Goal: Navigation & Orientation: Find specific page/section

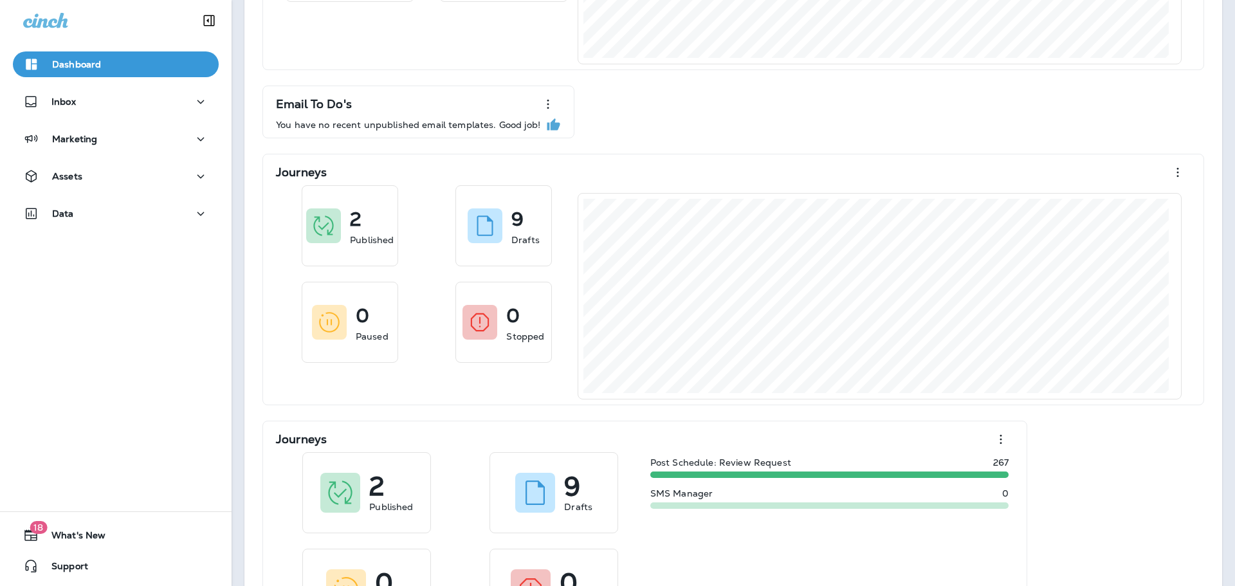
scroll to position [257, 0]
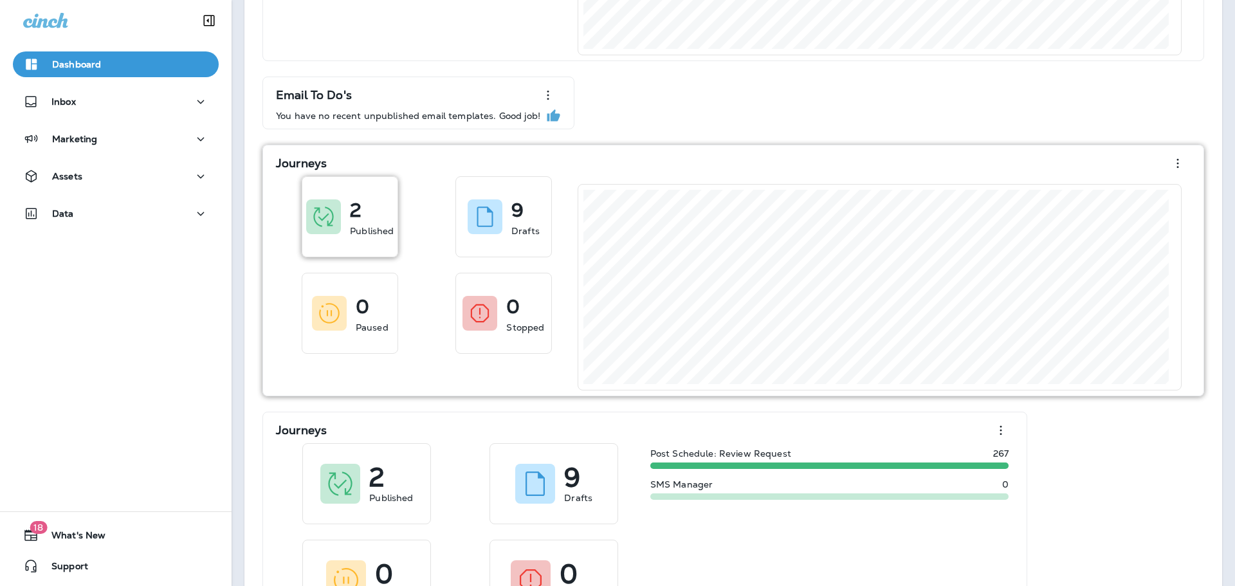
click at [350, 207] on p "2" at bounding box center [356, 210] width 12 height 13
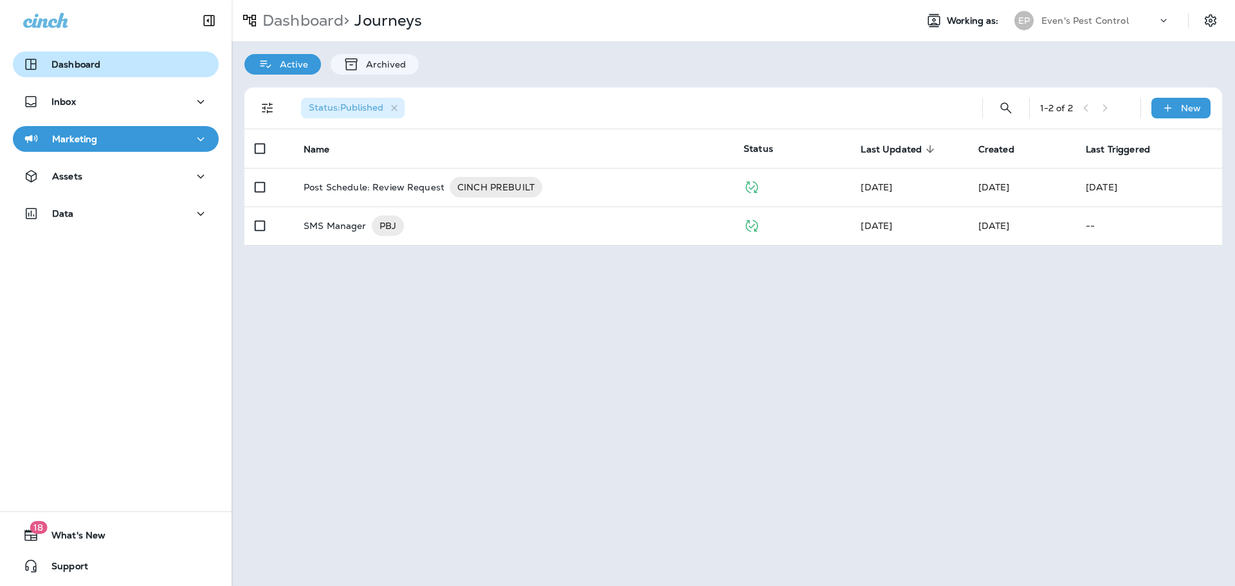
click at [143, 69] on div "Dashboard" at bounding box center [115, 64] width 185 height 15
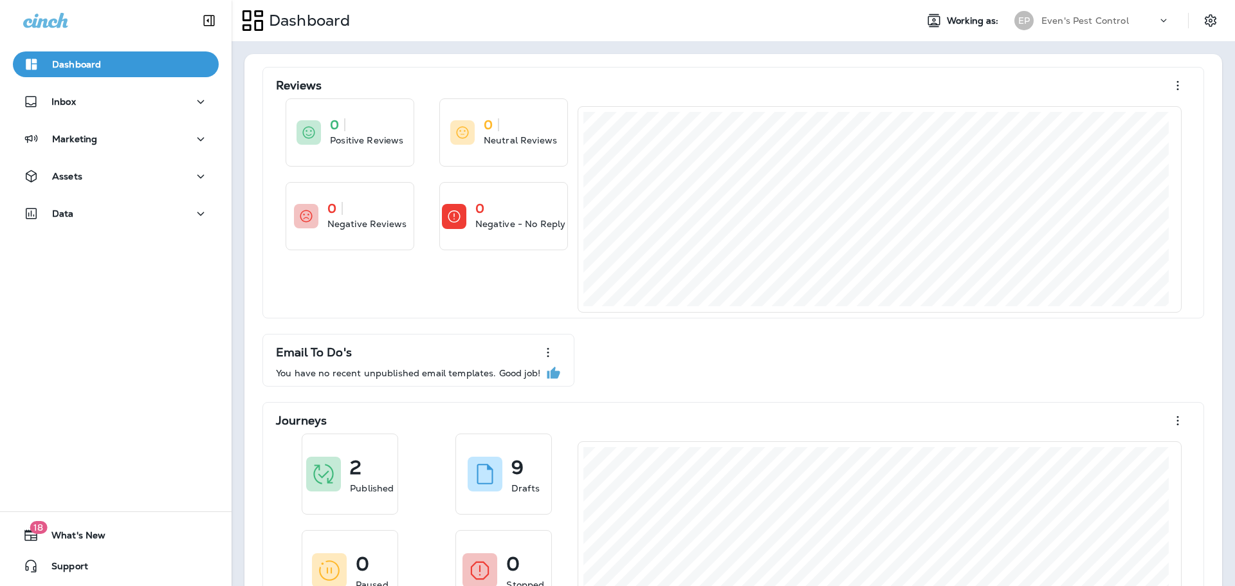
click at [1159, 21] on icon at bounding box center [1163, 20] width 13 height 13
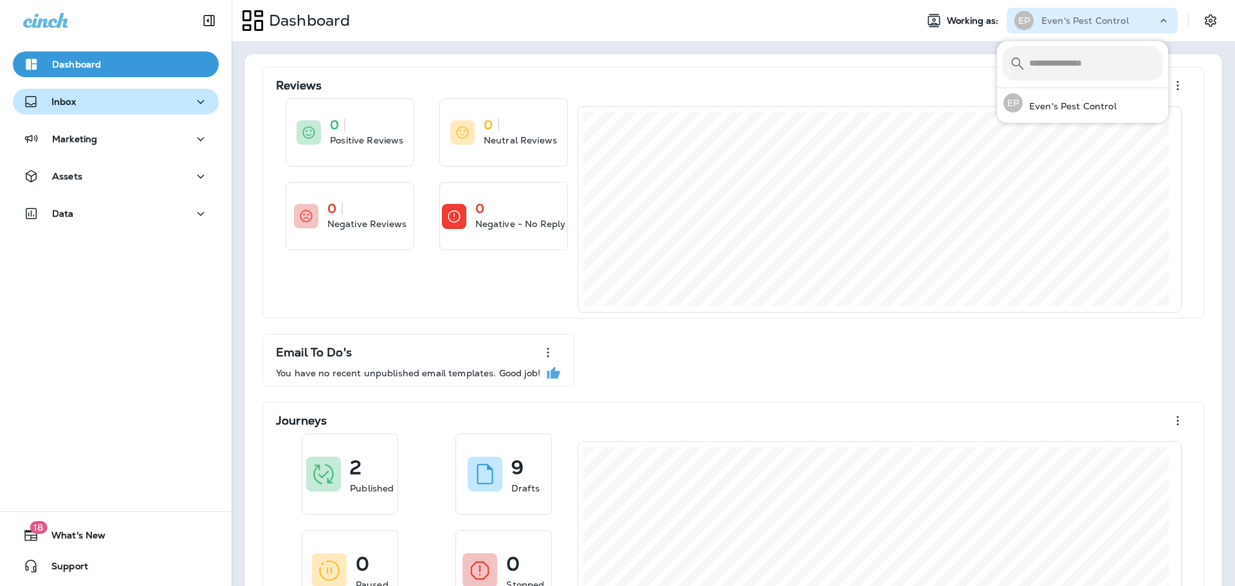
click at [115, 98] on div "Inbox" at bounding box center [115, 102] width 185 height 16
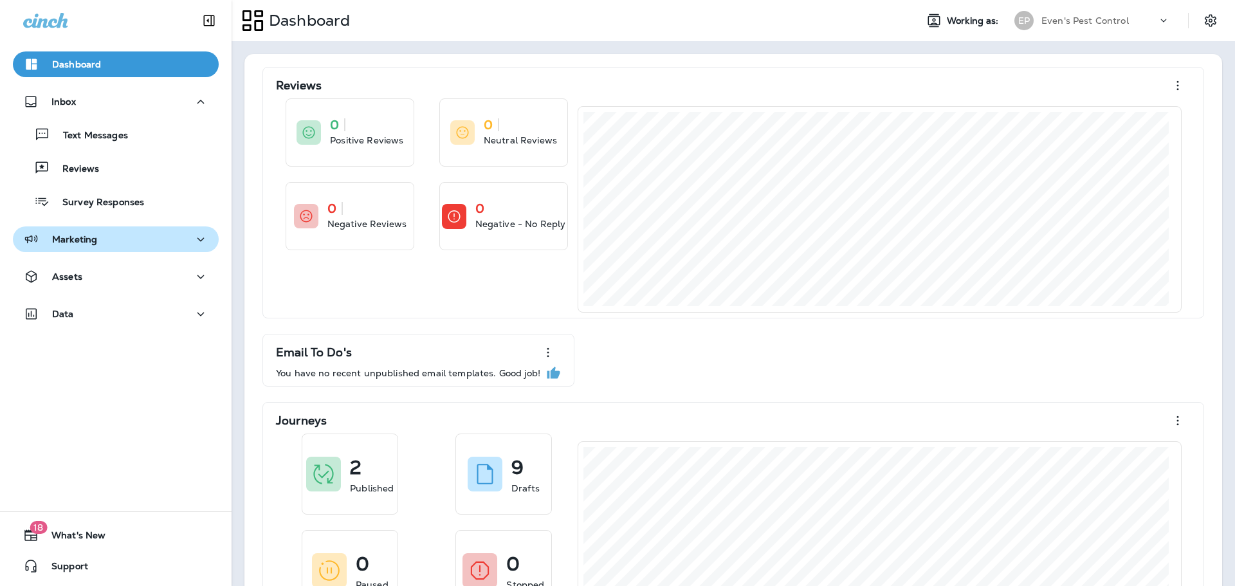
click at [138, 237] on div "Marketing" at bounding box center [115, 240] width 185 height 16
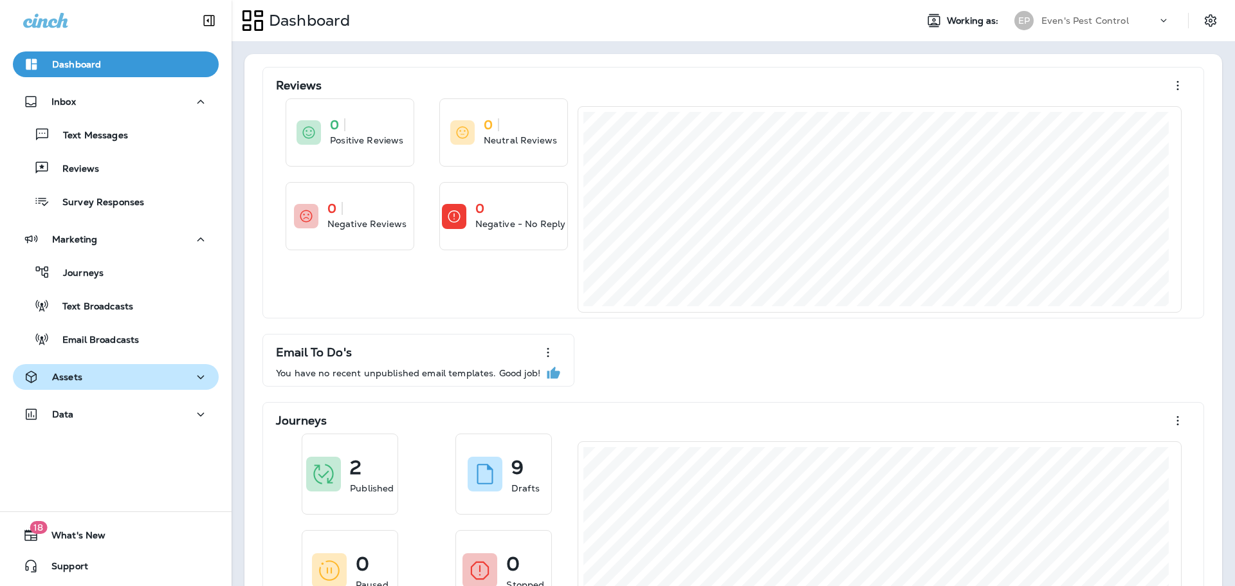
click at [125, 383] on div "Assets" at bounding box center [115, 377] width 185 height 16
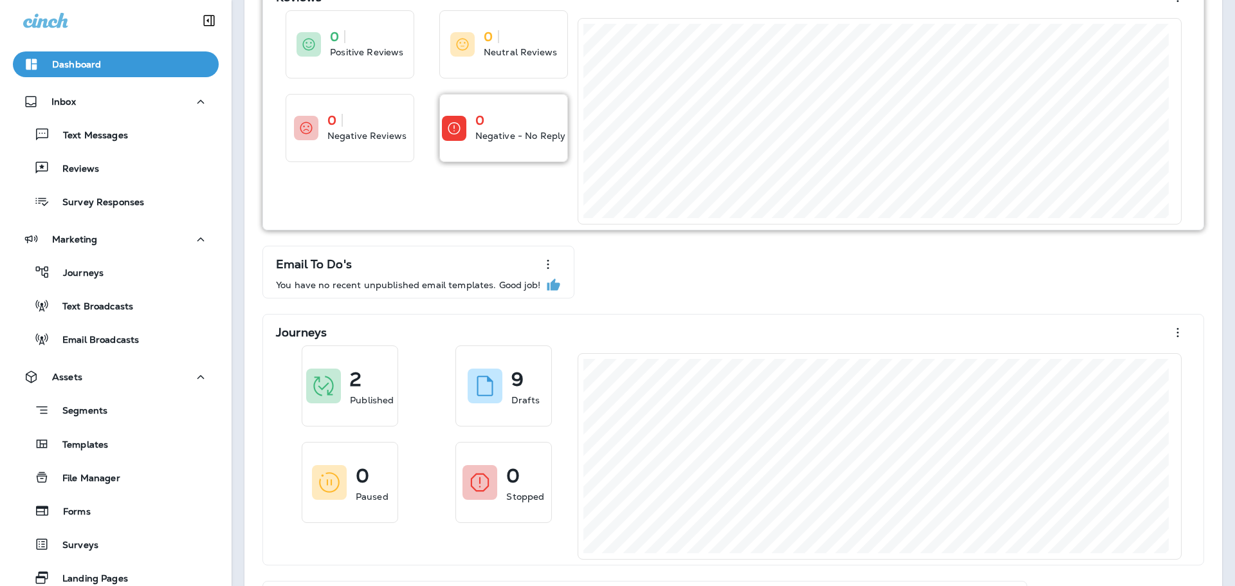
scroll to position [193, 0]
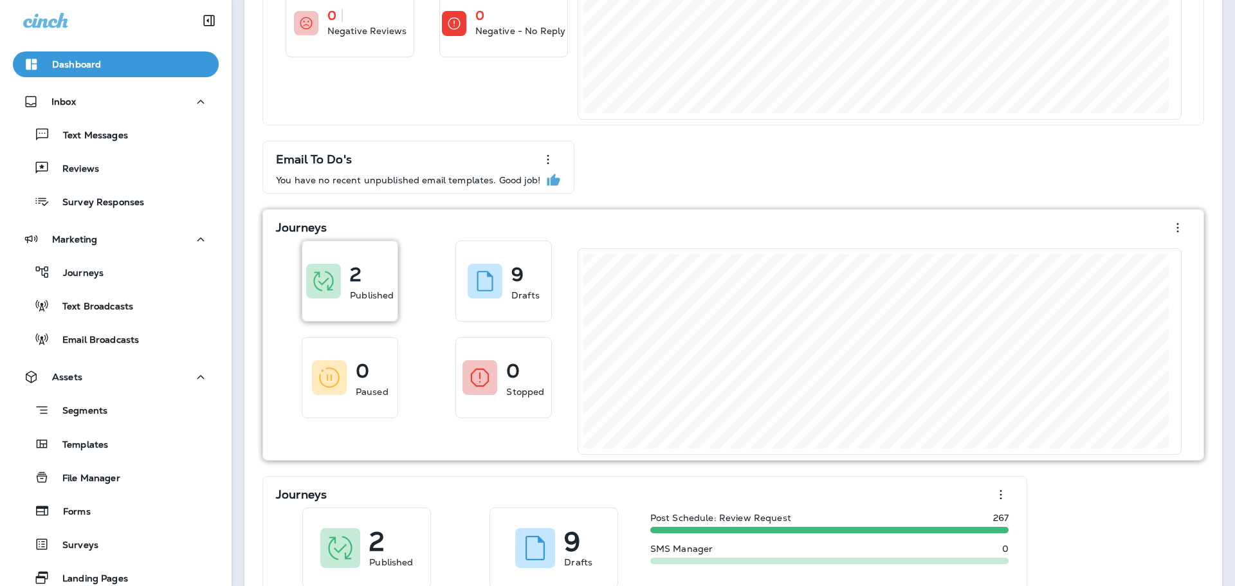
click at [360, 303] on div "2 Published" at bounding box center [349, 281] width 95 height 80
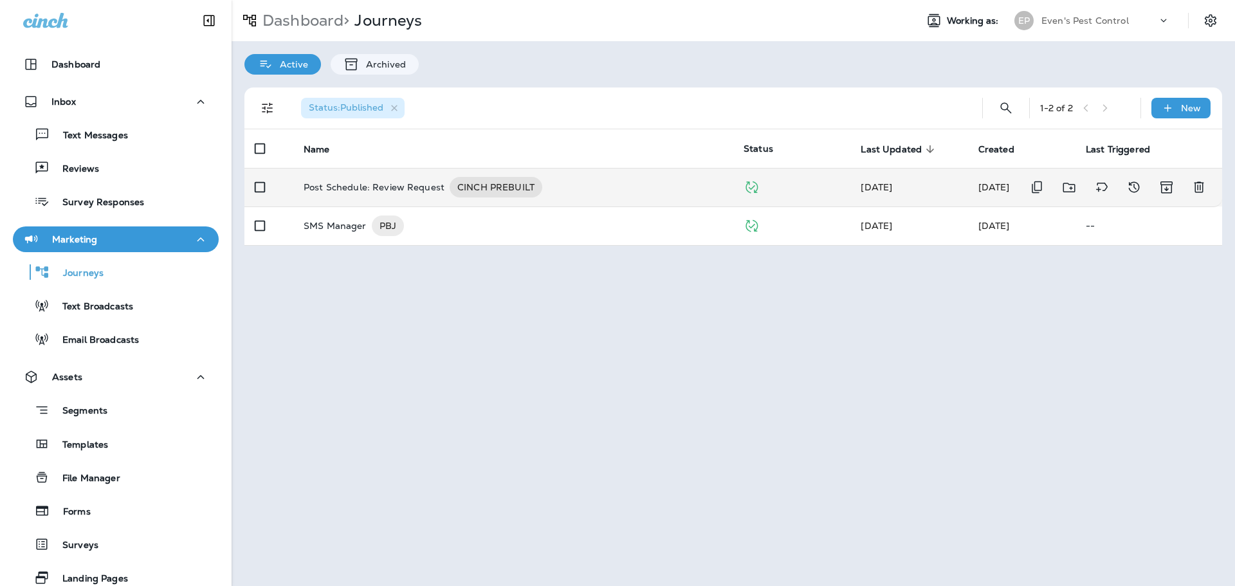
click at [621, 184] on div "Post Schedule: Review Request CINCH PREBUILT" at bounding box center [513, 187] width 419 height 21
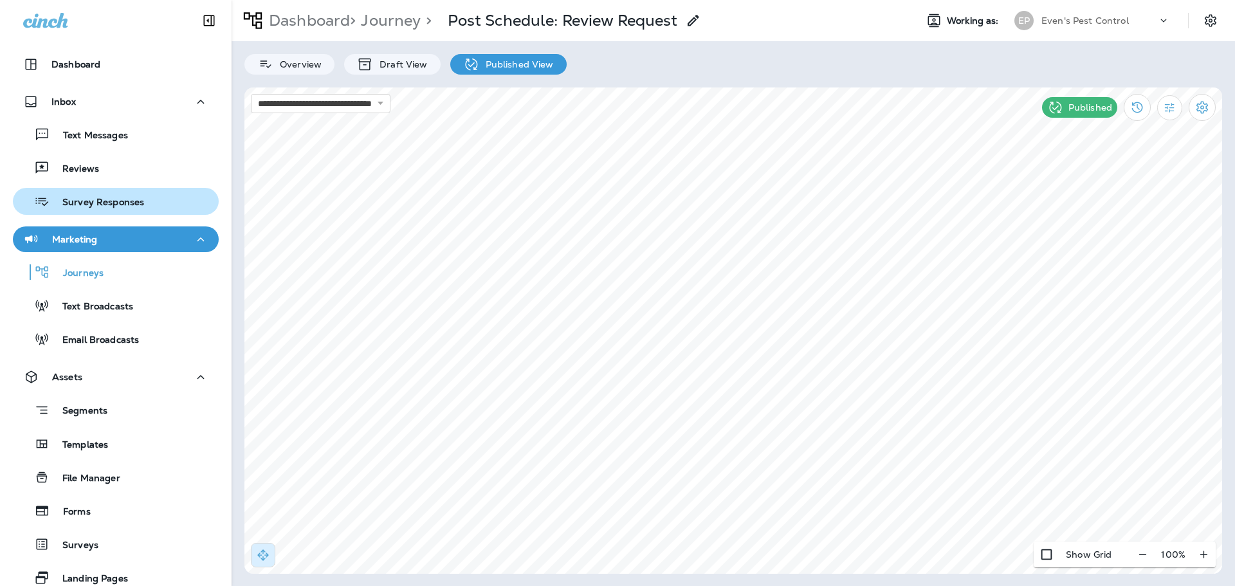
click at [114, 195] on div "Survey Responses" at bounding box center [81, 201] width 126 height 19
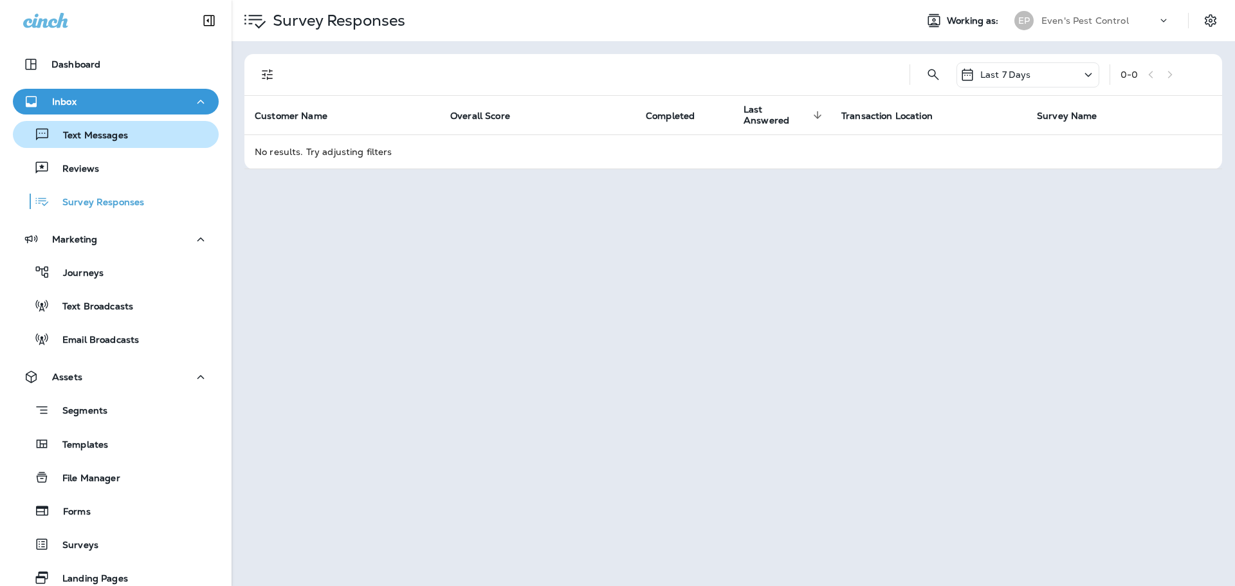
click at [122, 145] on button "Text Messages" at bounding box center [116, 134] width 206 height 27
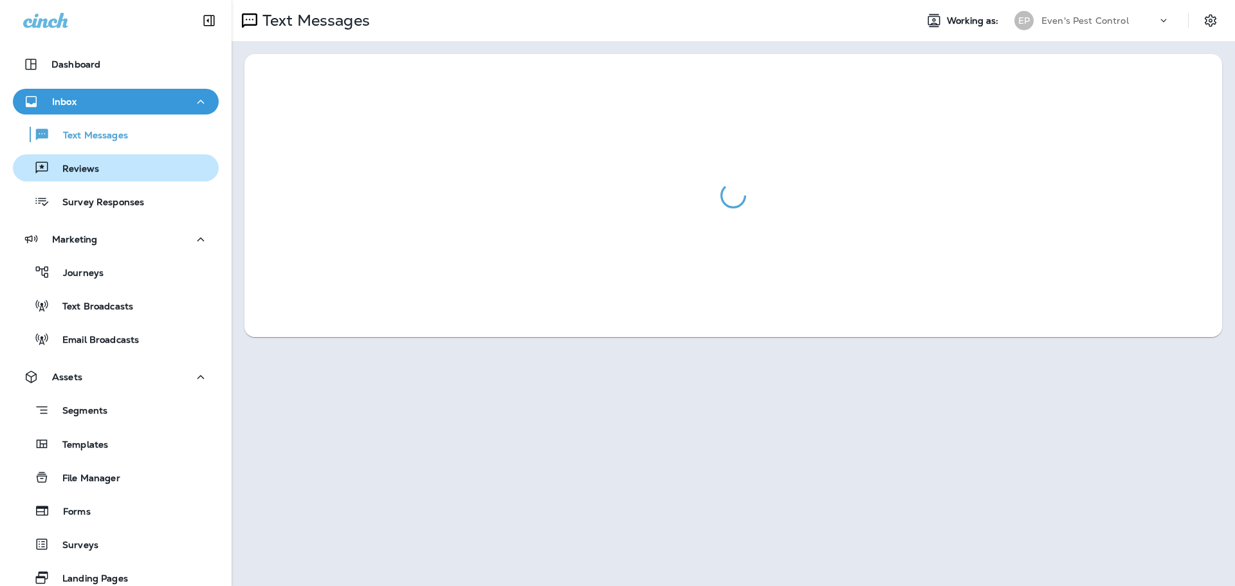
click at [115, 163] on div "Reviews" at bounding box center [116, 167] width 196 height 19
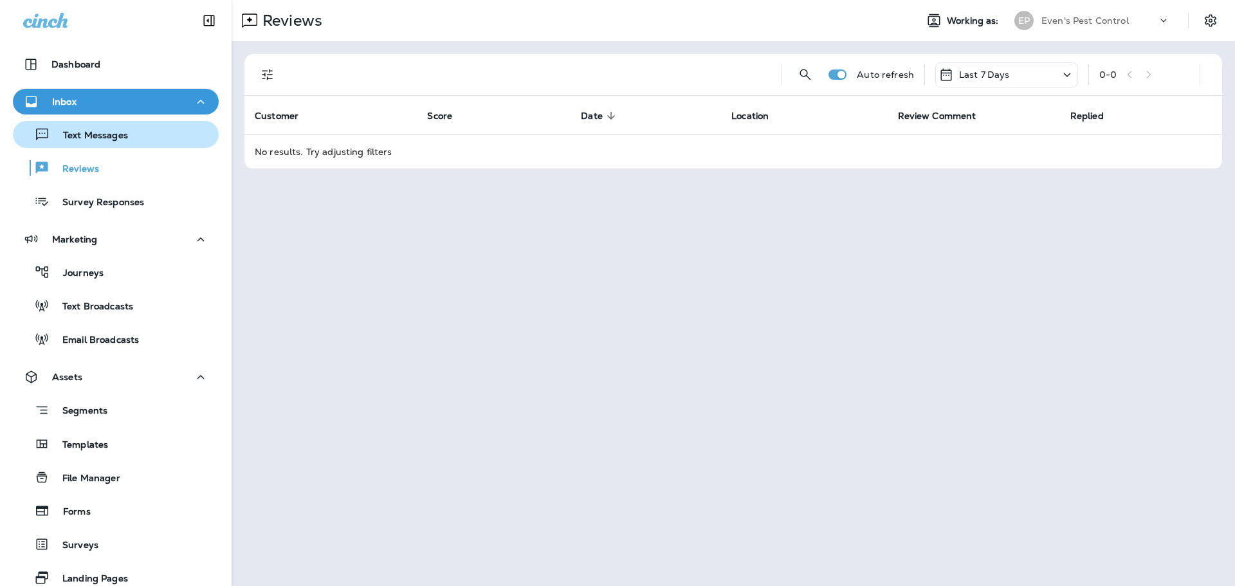
click at [130, 141] on div "Text Messages" at bounding box center [116, 134] width 196 height 19
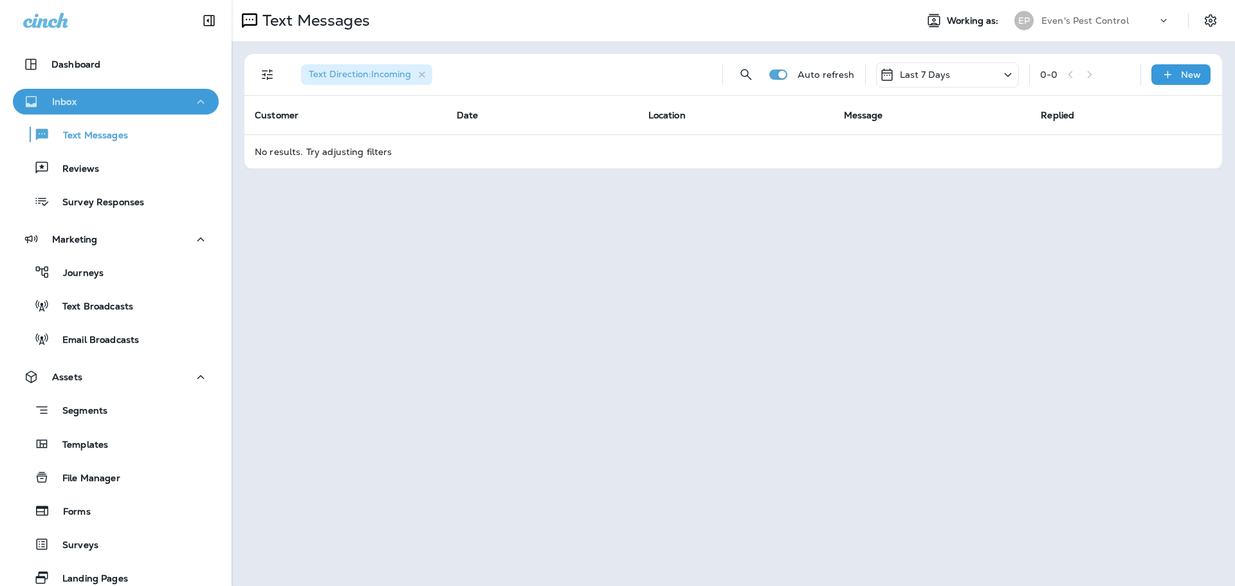
click at [127, 94] on div "Inbox" at bounding box center [115, 102] width 185 height 16
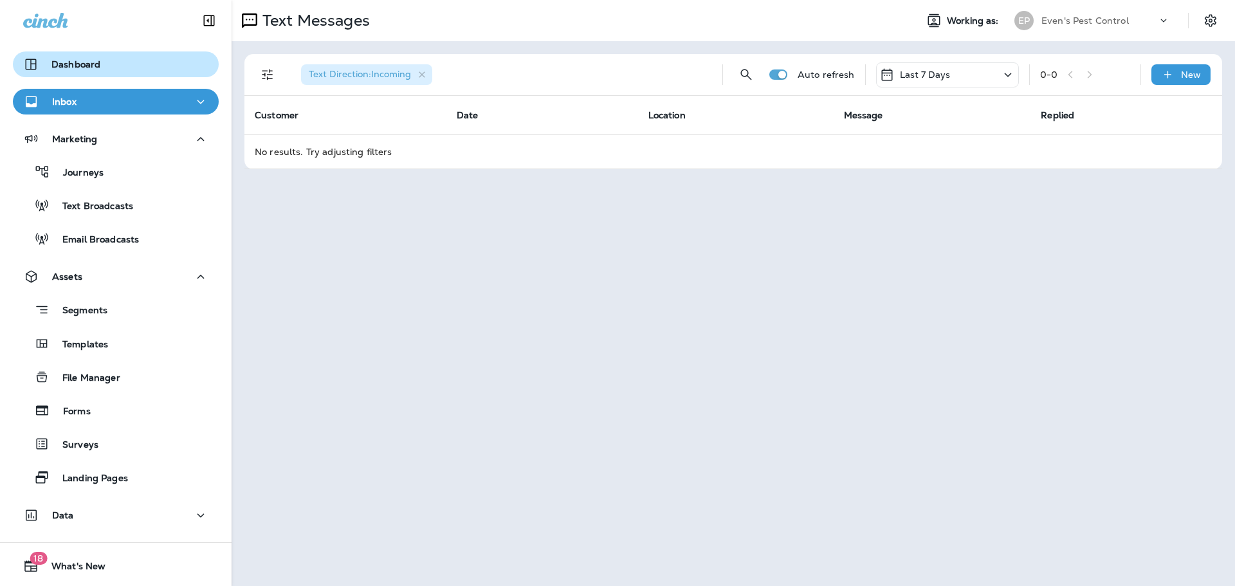
click at [132, 60] on div "Dashboard" at bounding box center [115, 64] width 185 height 15
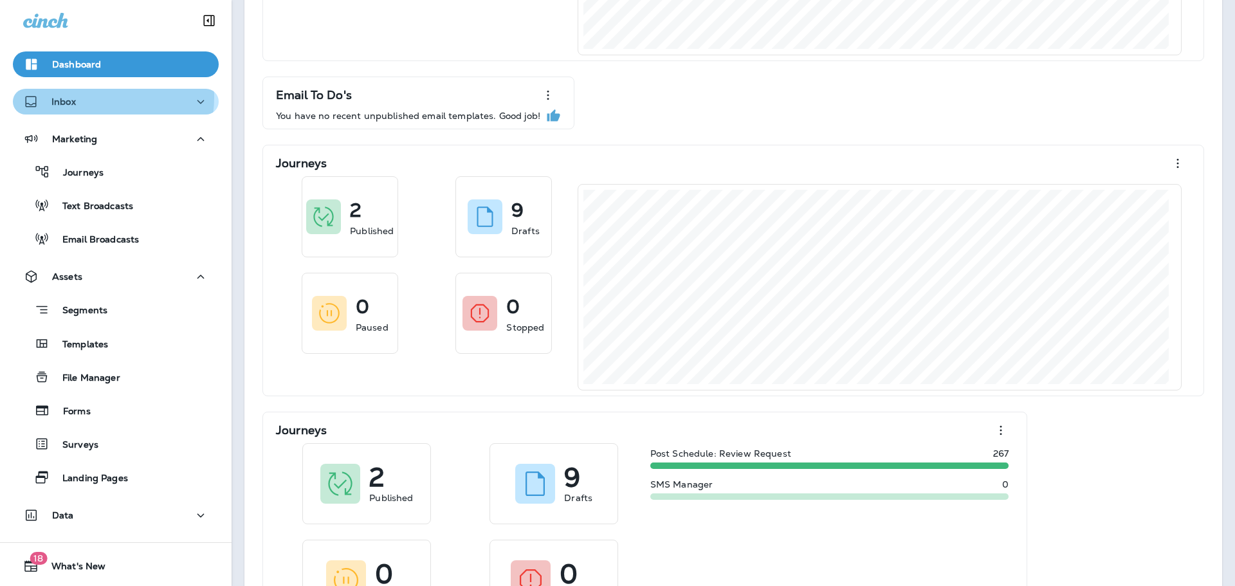
click at [81, 97] on div "Inbox" at bounding box center [115, 102] width 185 height 16
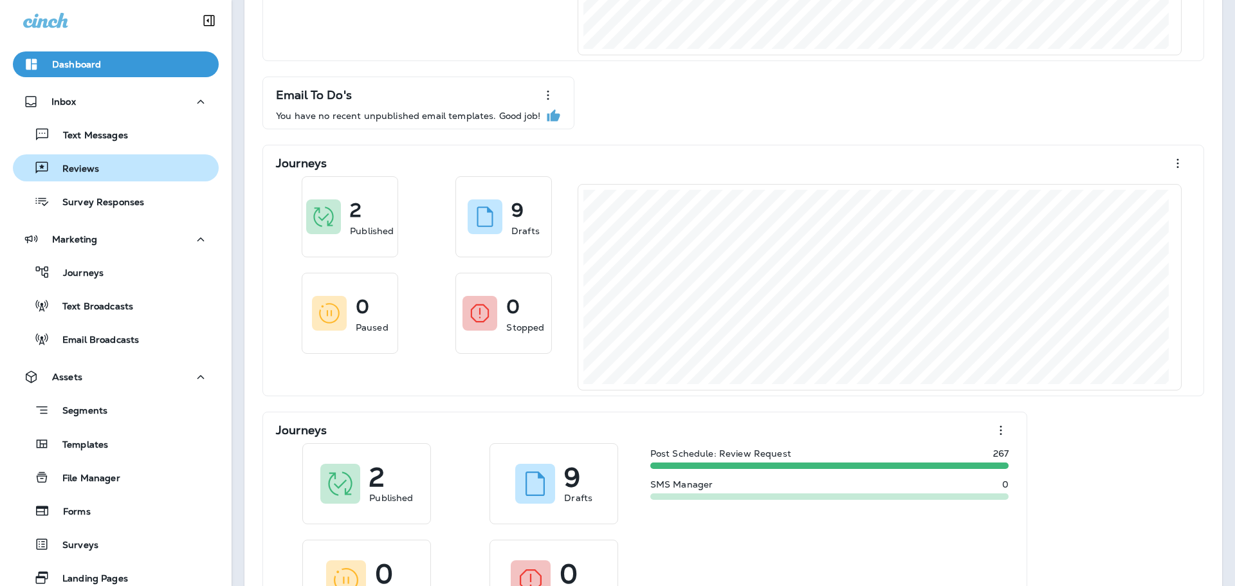
click at [84, 163] on p "Reviews" at bounding box center [75, 169] width 50 height 12
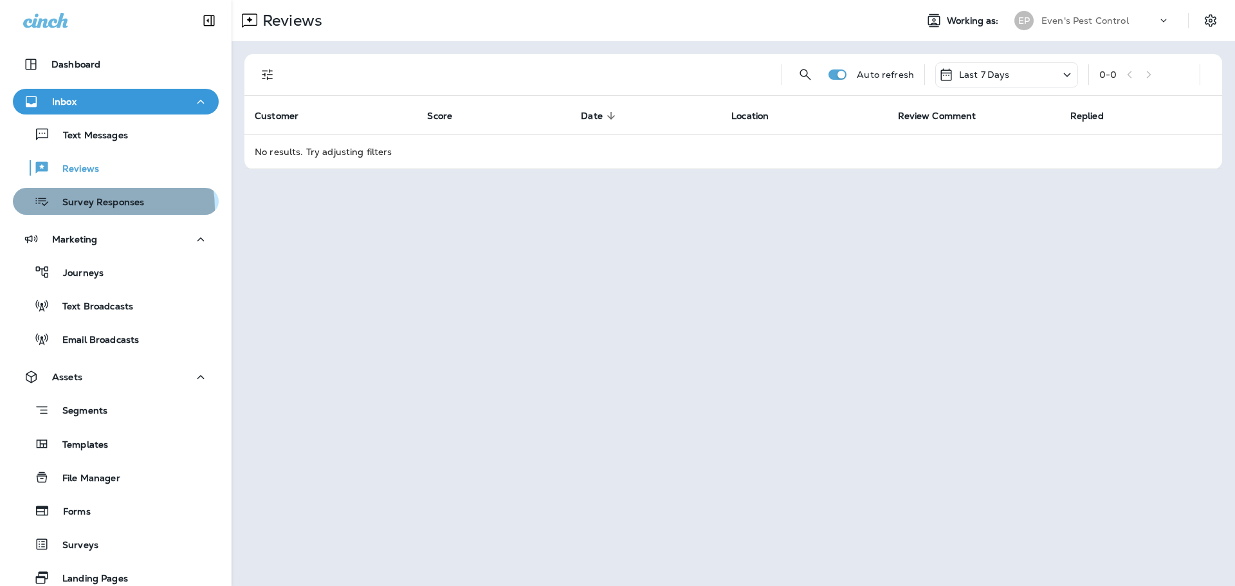
click at [80, 209] on div "Survey Responses" at bounding box center [81, 201] width 126 height 19
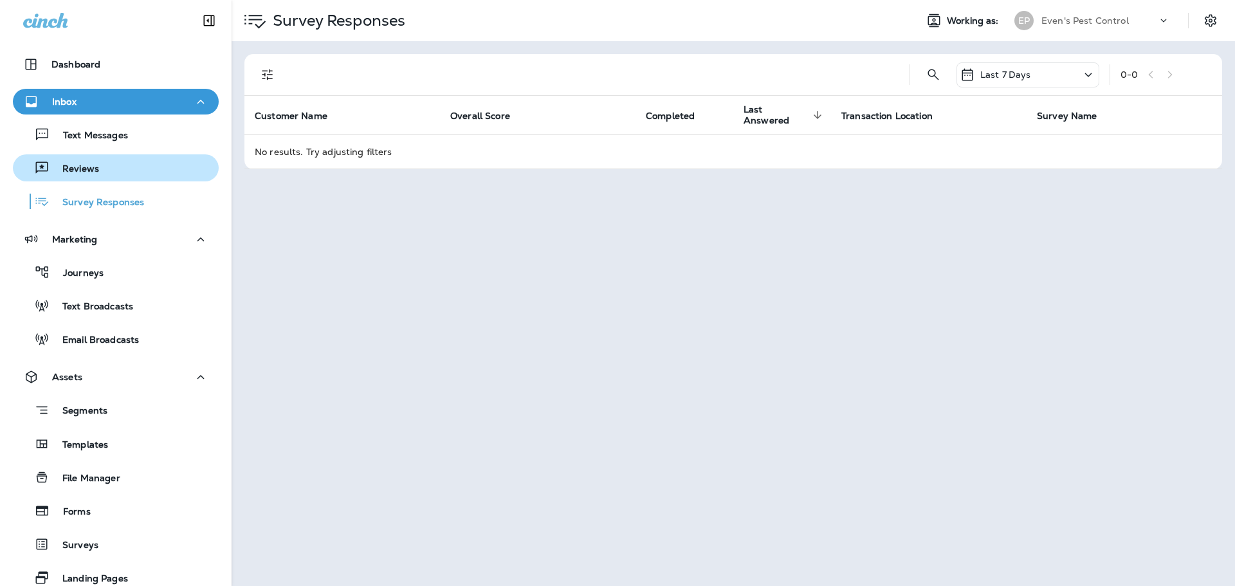
click at [95, 181] on button "Reviews" at bounding box center [116, 167] width 206 height 27
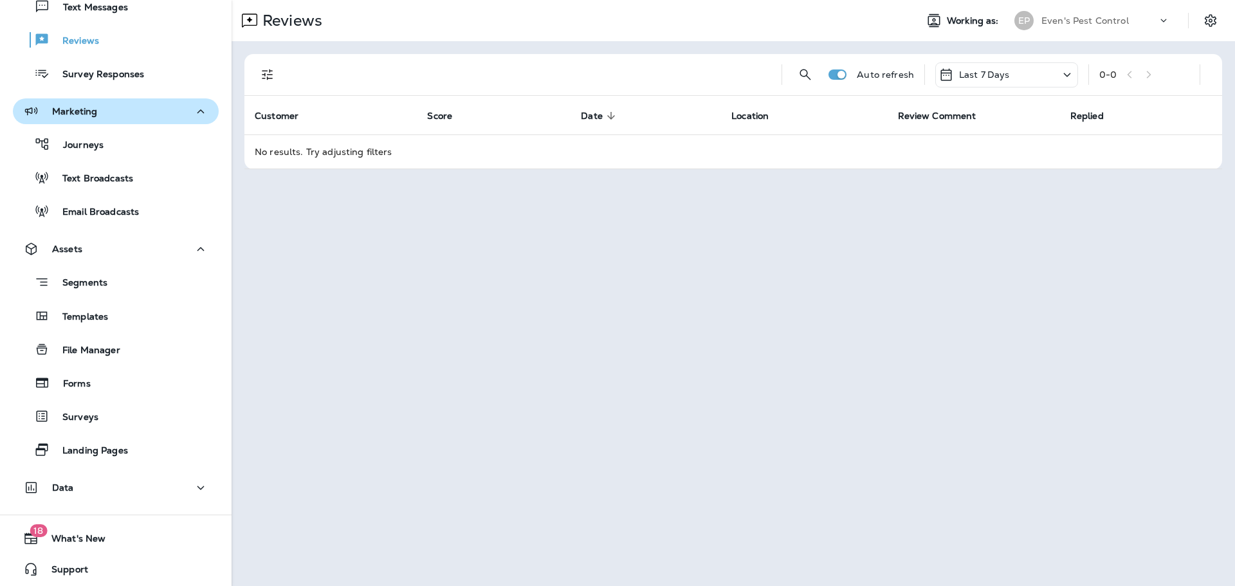
scroll to position [129, 0]
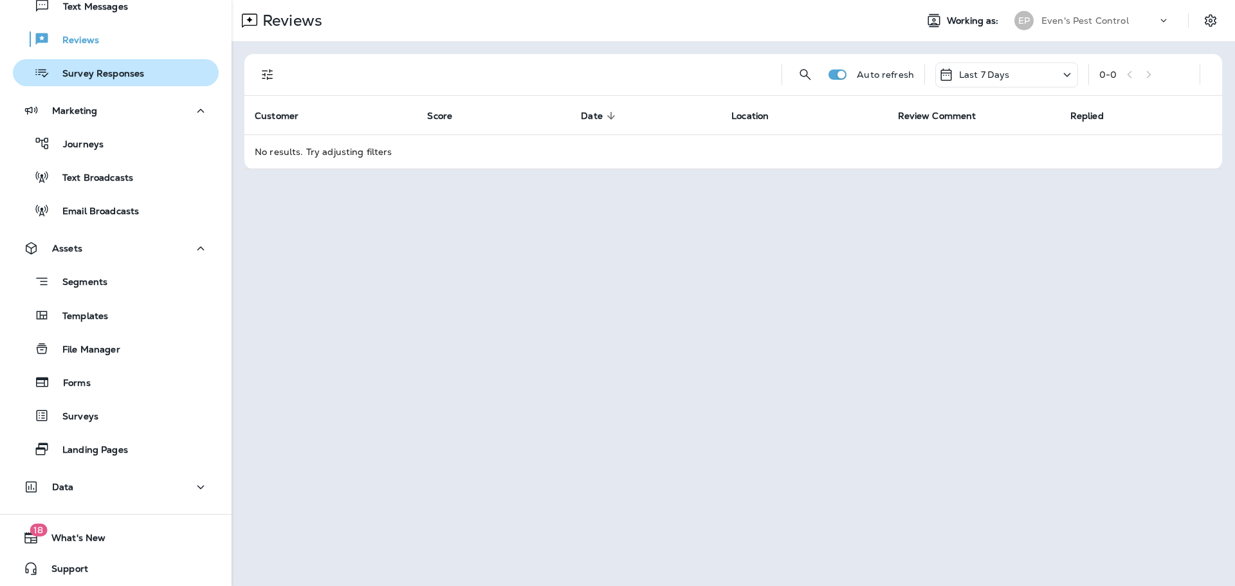
click at [95, 79] on p "Survey Responses" at bounding box center [97, 74] width 95 height 12
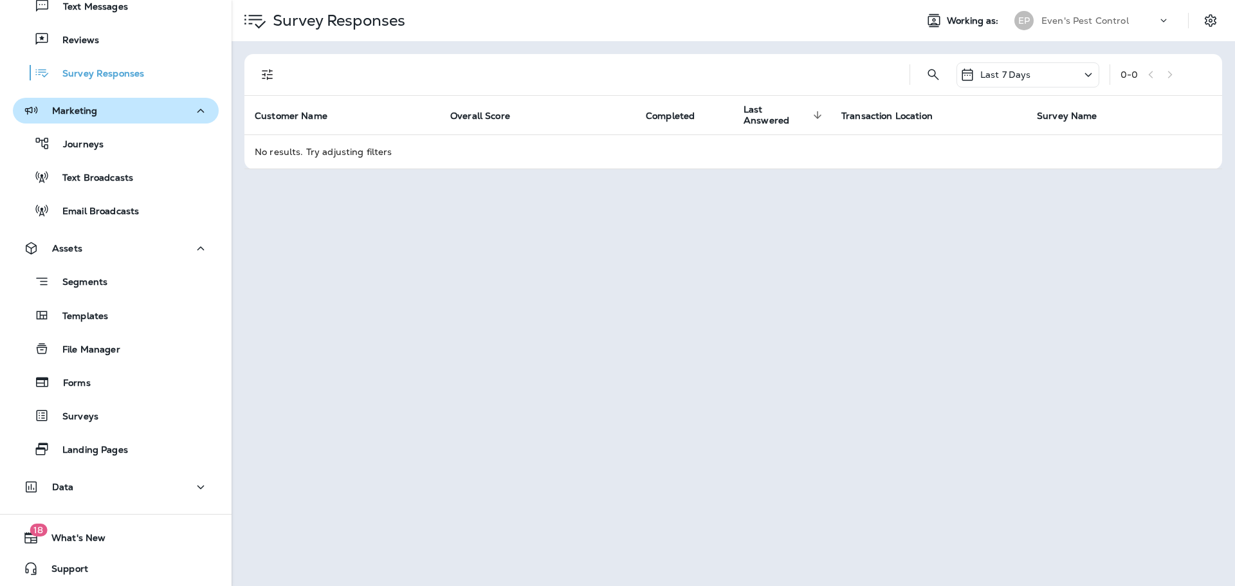
click at [91, 112] on p "Marketing" at bounding box center [74, 111] width 45 height 10
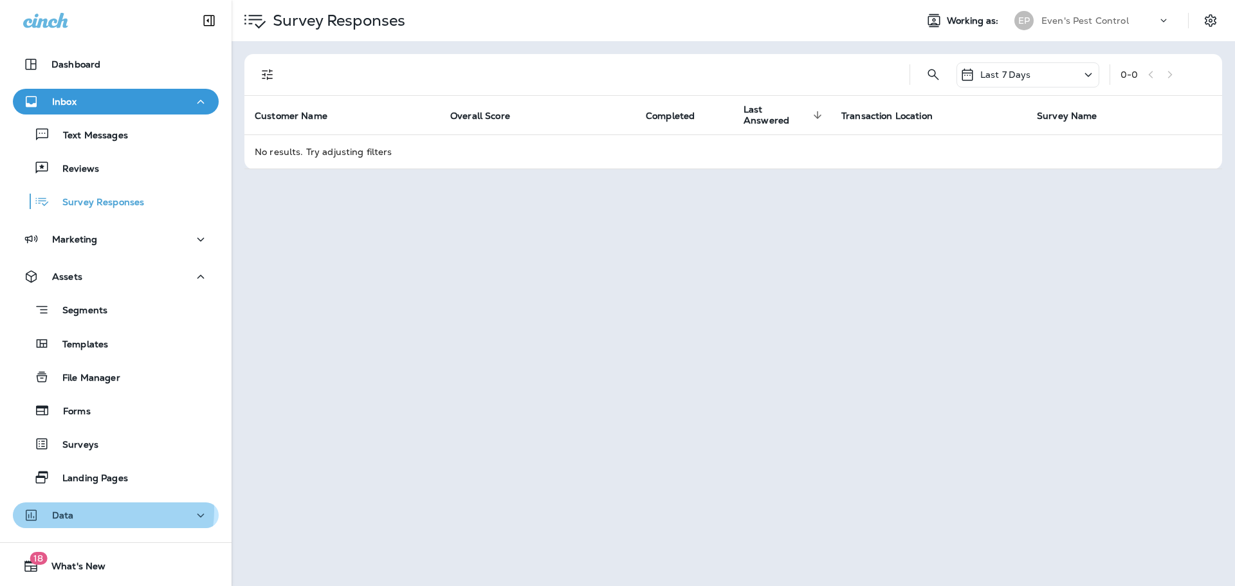
click at [92, 510] on div "Data" at bounding box center [115, 516] width 185 height 16
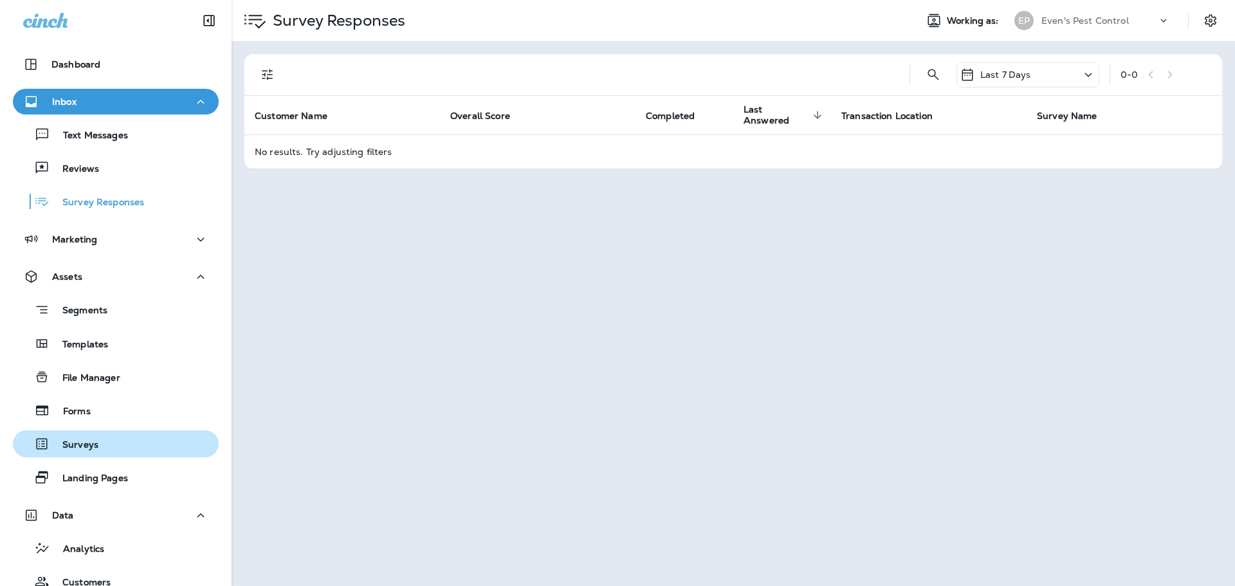
scroll to position [165, 0]
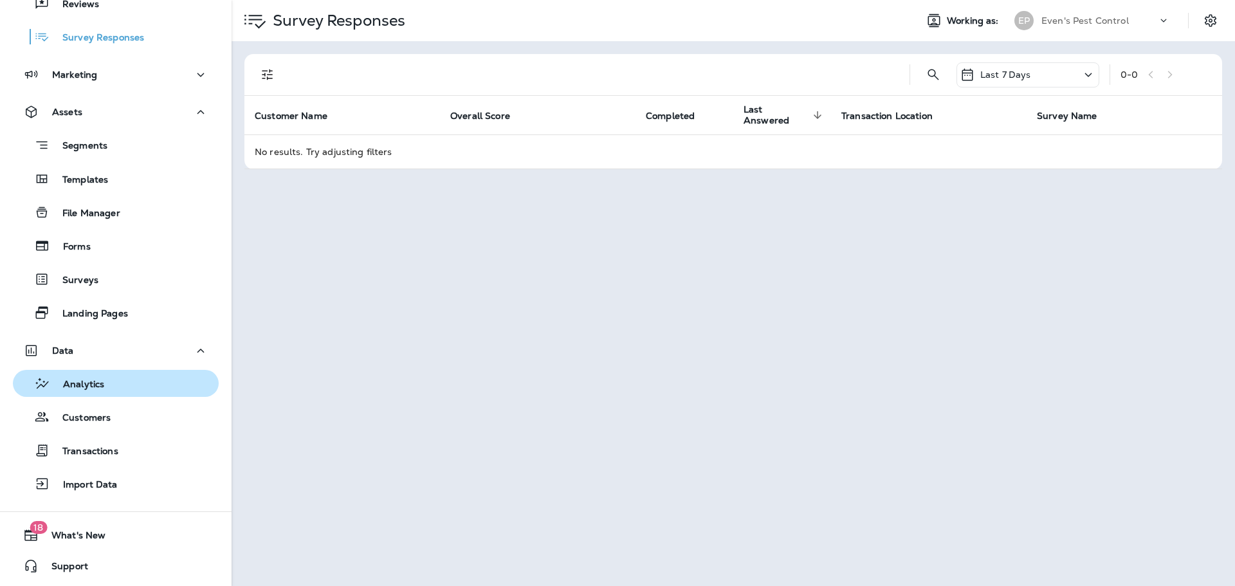
click at [101, 384] on p "Analytics" at bounding box center [77, 385] width 54 height 12
